Goal: Task Accomplishment & Management: Use online tool/utility

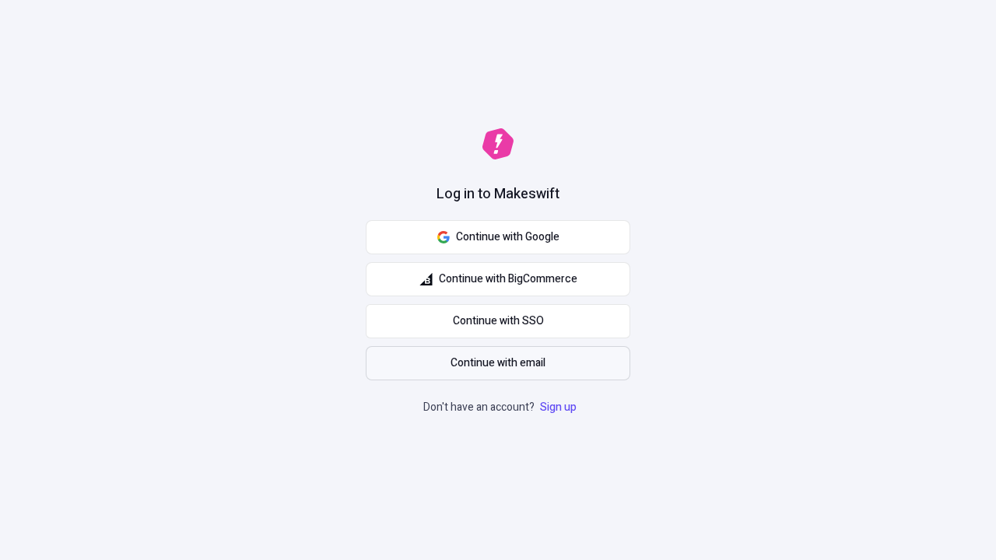
click at [498, 363] on span "Continue with email" at bounding box center [498, 363] width 95 height 17
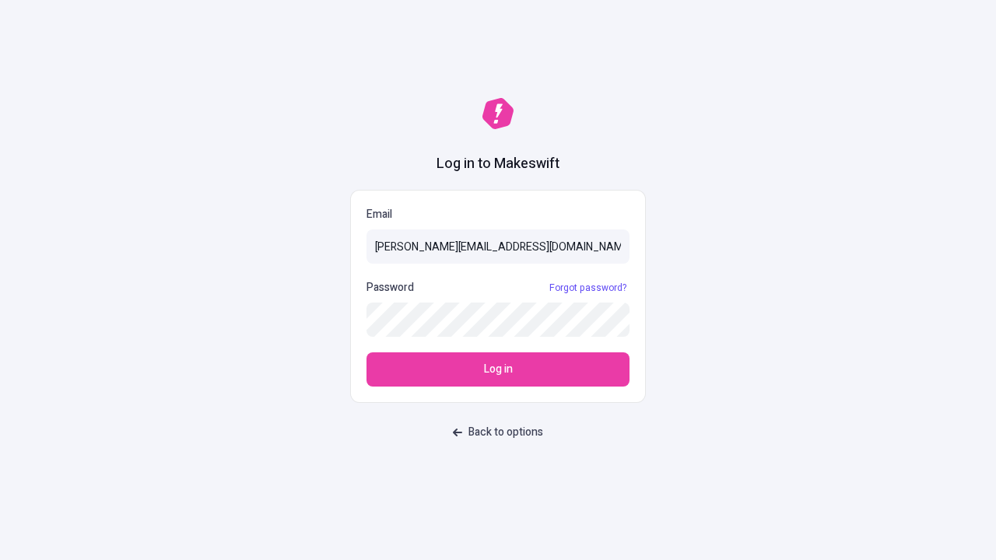
type input "[PERSON_NAME][EMAIL_ADDRESS][DOMAIN_NAME]"
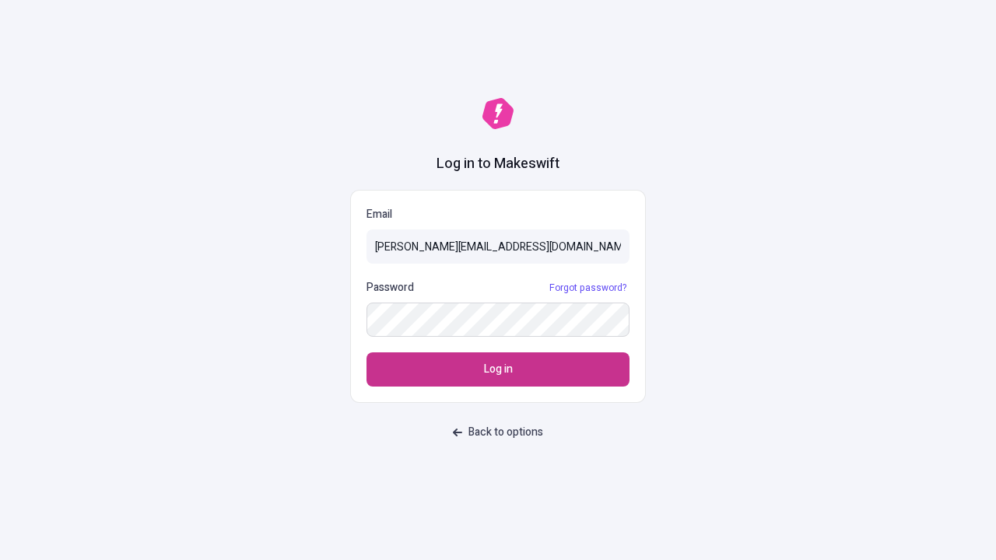
click at [498, 370] on span "Log in" at bounding box center [498, 369] width 29 height 17
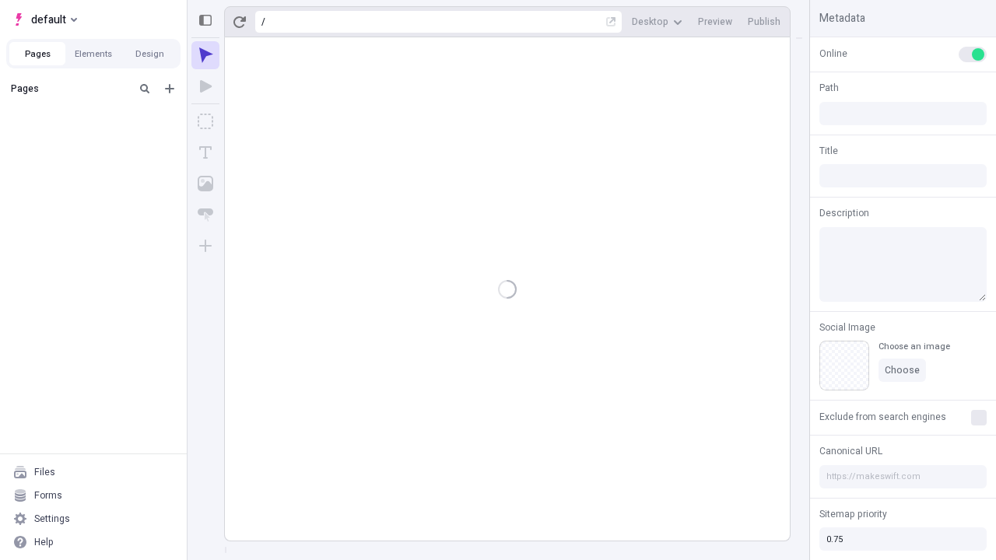
type input "/deep-link-tenuis"
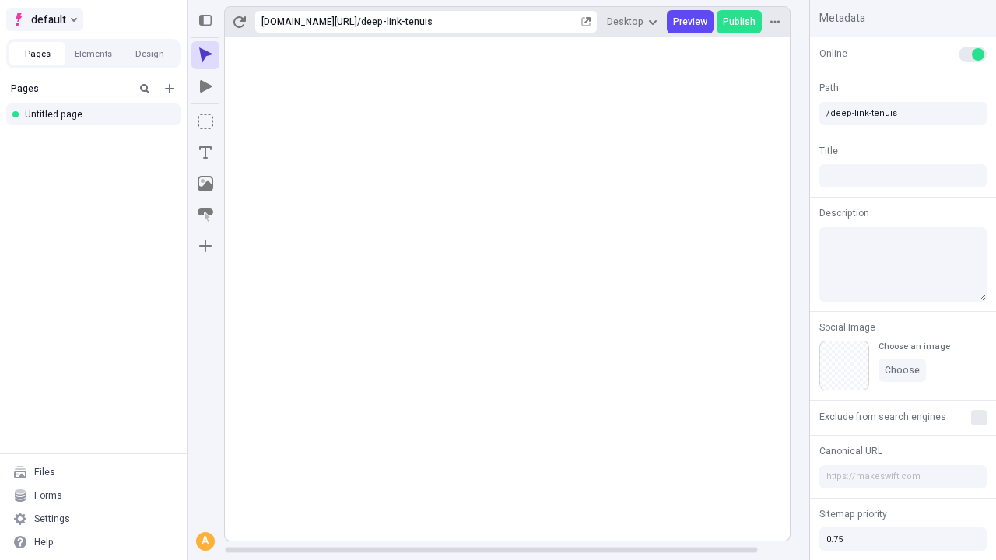
click at [44, 19] on span "default" at bounding box center [48, 19] width 35 height 19
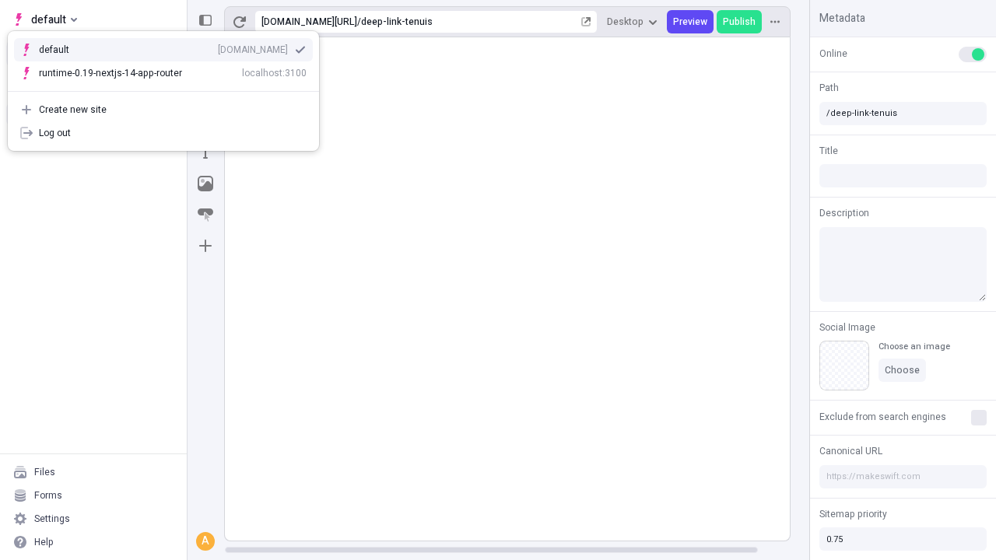
click at [218, 47] on div "[DOMAIN_NAME]" at bounding box center [253, 50] width 70 height 12
click at [149, 54] on button "Design" at bounding box center [149, 53] width 56 height 23
